Goal: Check status: Check status

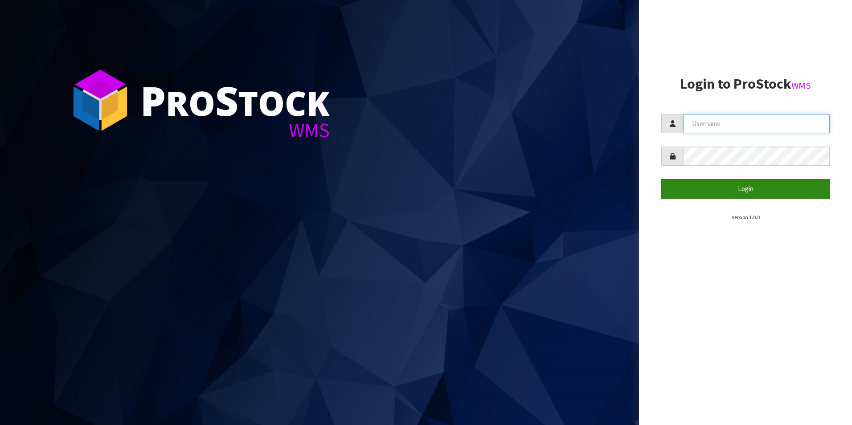
type input "NEOGEN"
click at [759, 194] on button "Login" at bounding box center [745, 188] width 168 height 19
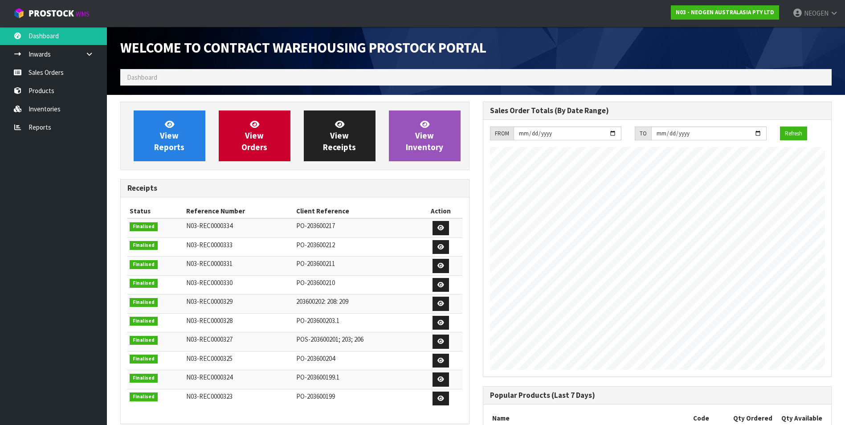
scroll to position [494, 362]
click at [40, 76] on link "Sales Orders" at bounding box center [53, 72] width 107 height 18
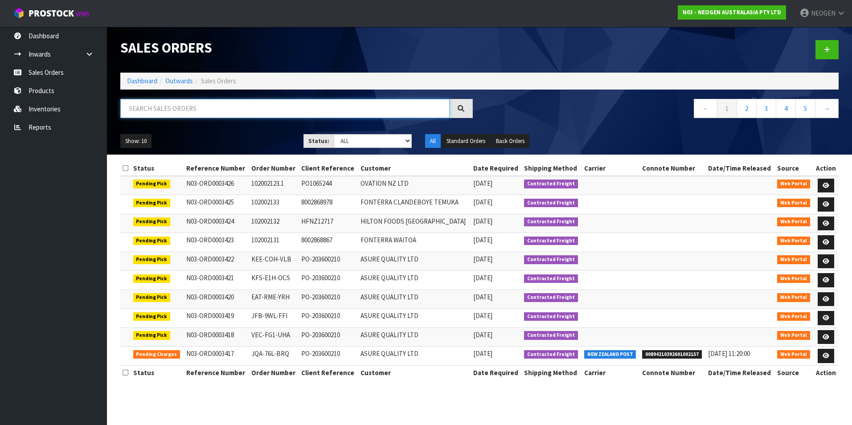
click at [159, 112] on input "text" at bounding box center [284, 108] width 329 height 19
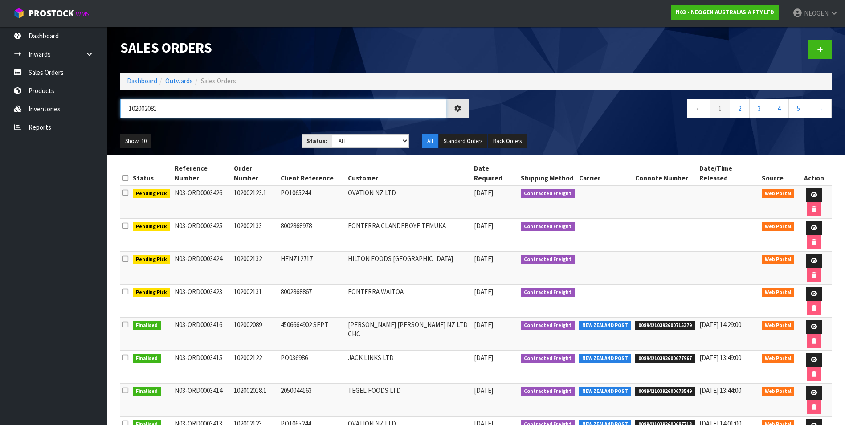
type input "102002081"
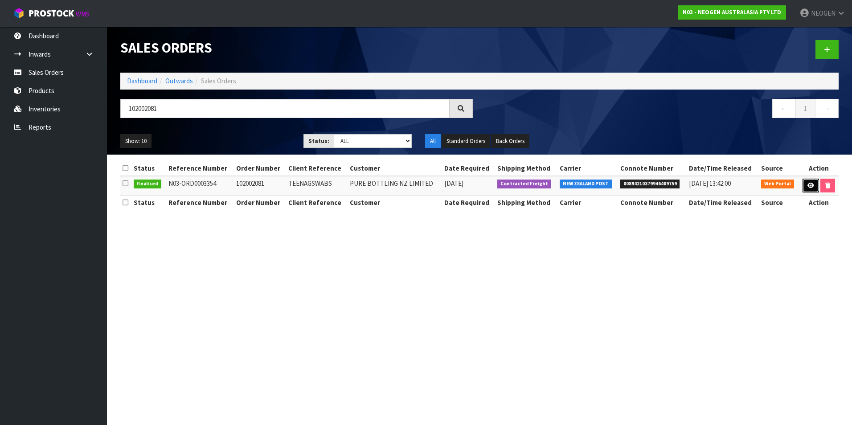
click at [807, 187] on icon at bounding box center [810, 186] width 7 height 6
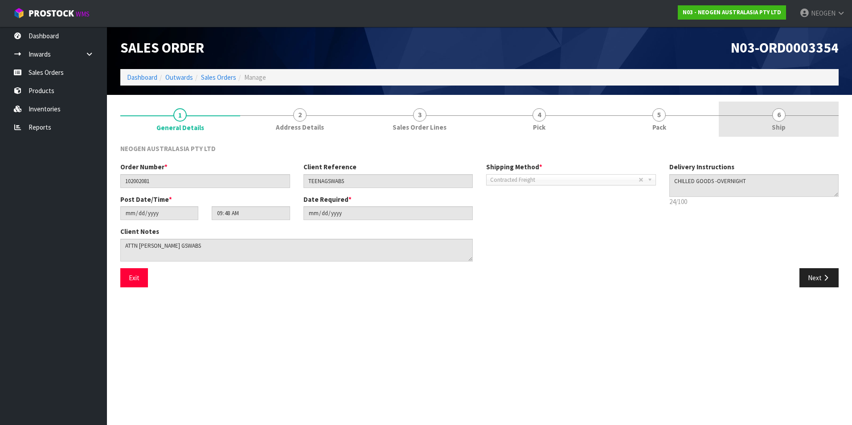
click at [777, 122] on span "Ship" at bounding box center [778, 126] width 14 height 9
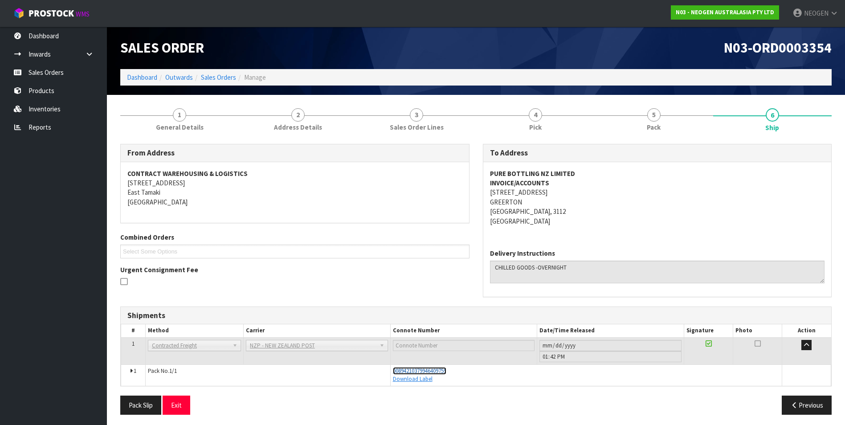
click at [414, 371] on span "00894210379946409759" at bounding box center [419, 371] width 53 height 8
